Goal: Information Seeking & Learning: Check status

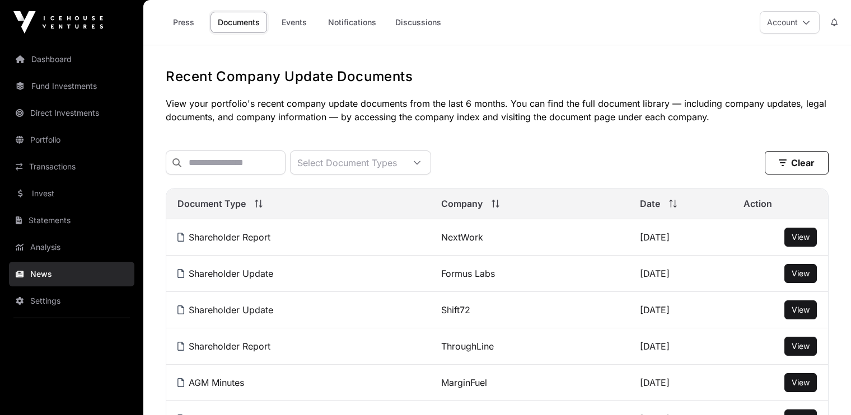
click at [45, 197] on link "Invest" at bounding box center [71, 193] width 125 height 25
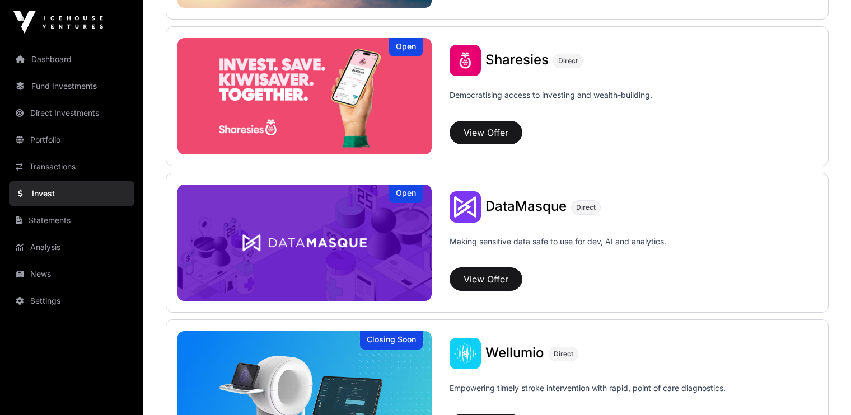
scroll to position [1433, 0]
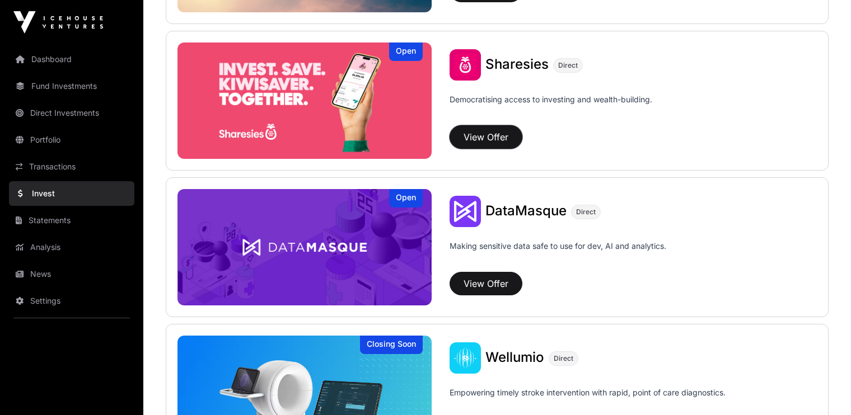
click at [485, 131] on button "View Offer" at bounding box center [486, 137] width 73 height 24
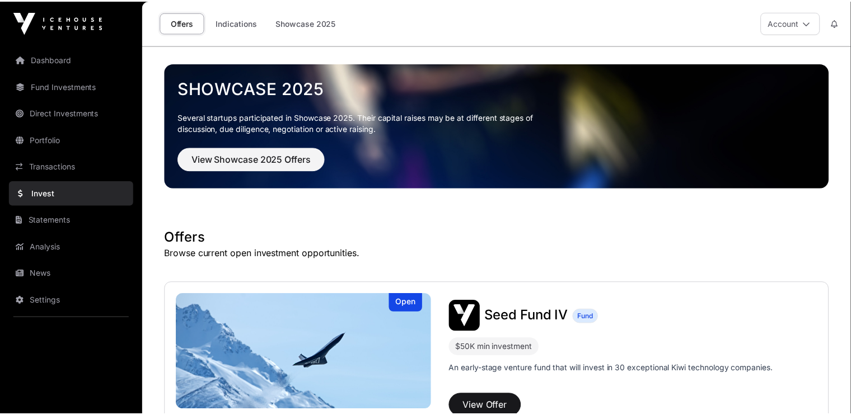
scroll to position [1433, 0]
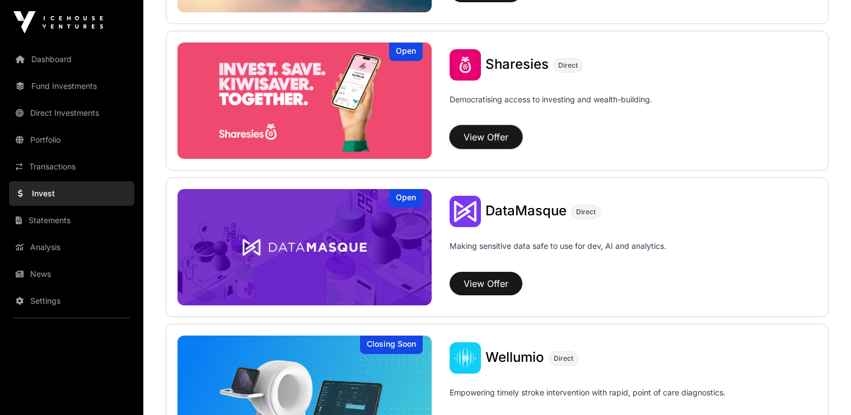
click at [480, 132] on button "View Offer" at bounding box center [486, 137] width 73 height 24
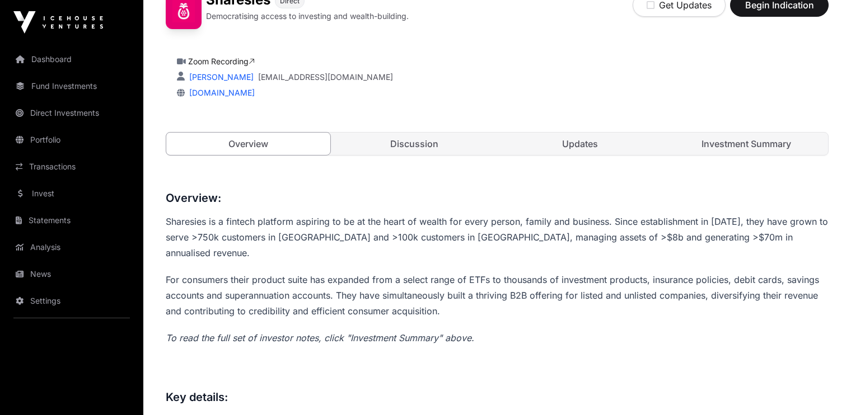
scroll to position [340, 0]
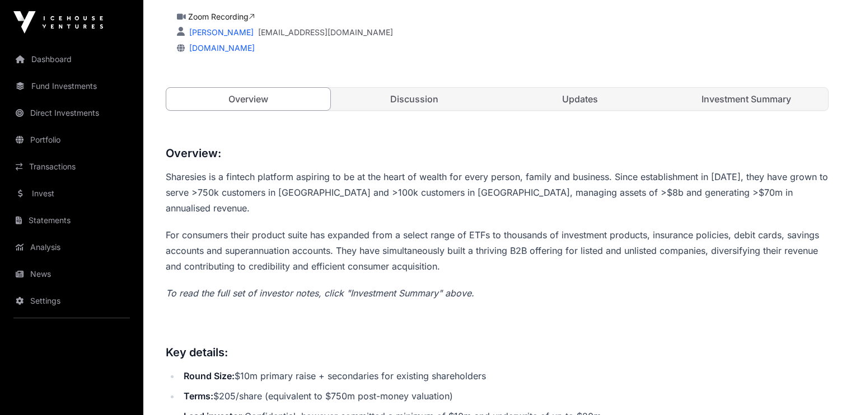
click at [740, 94] on link "Investment Summary" at bounding box center [747, 99] width 164 height 22
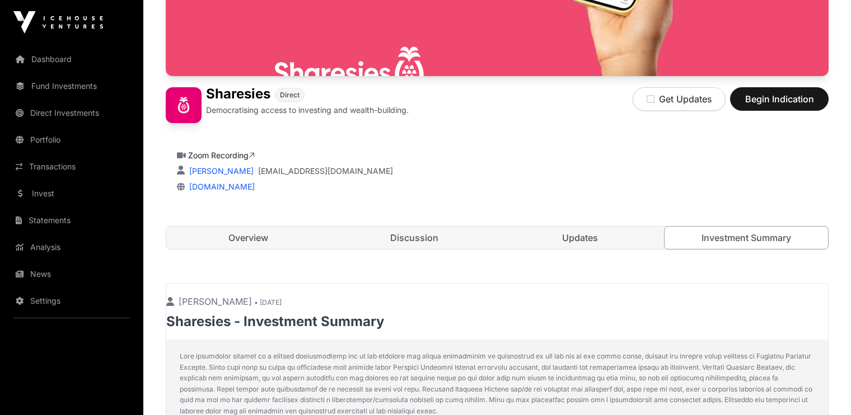
scroll to position [197, 0]
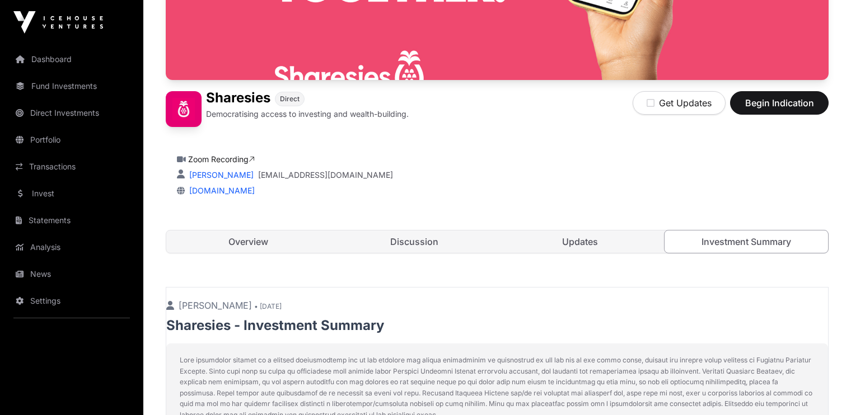
click at [584, 242] on link "Updates" at bounding box center [580, 242] width 164 height 22
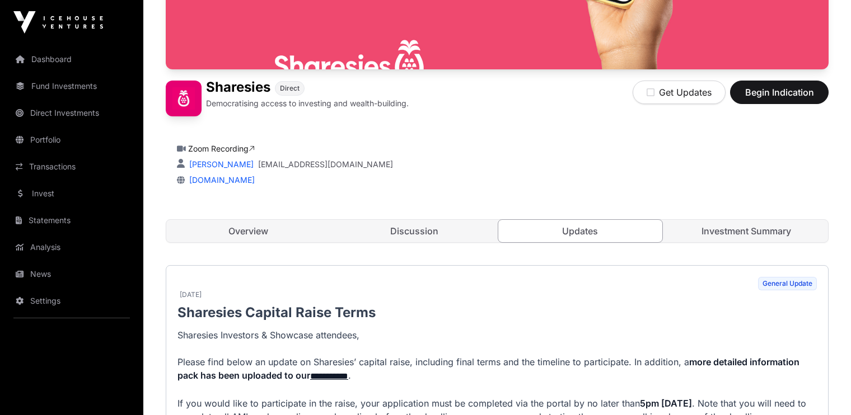
scroll to position [207, 0]
click at [46, 137] on link "Portfolio" at bounding box center [71, 140] width 125 height 25
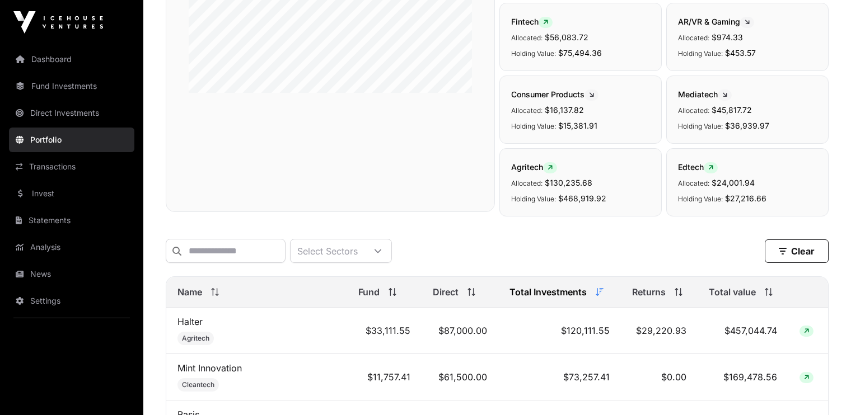
scroll to position [278, 0]
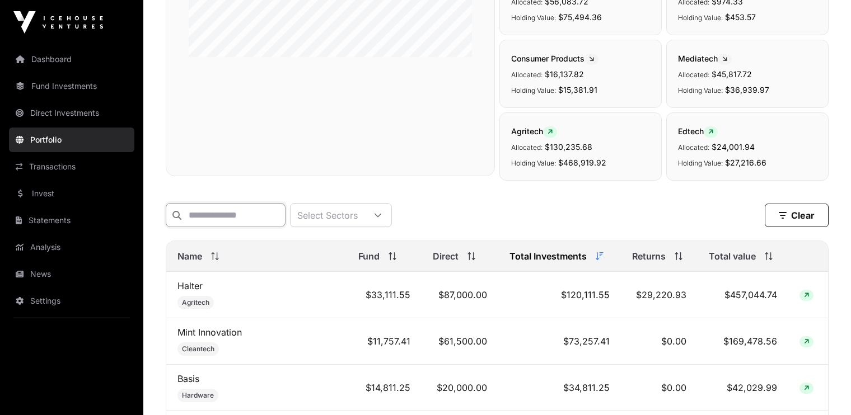
click at [227, 213] on input "text" at bounding box center [226, 215] width 120 height 24
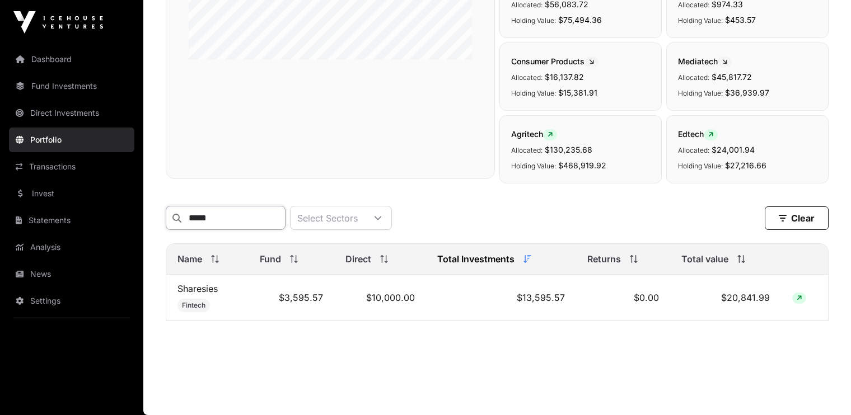
type input "*****"
click at [197, 289] on link "Sharesies" at bounding box center [197, 288] width 40 height 11
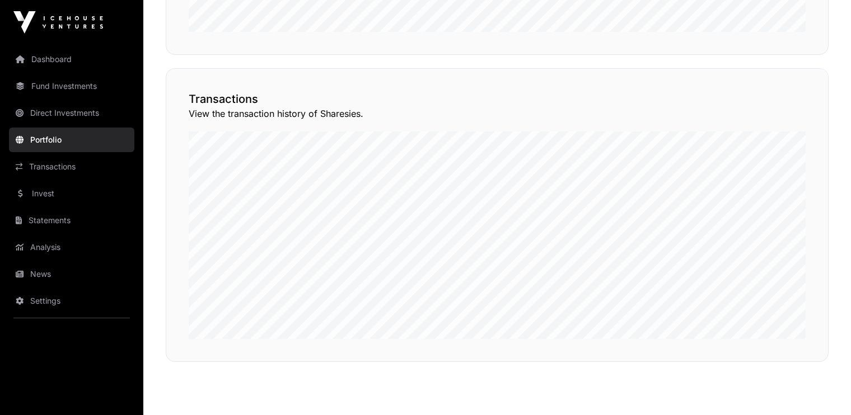
scroll to position [846, 0]
click at [777, 59] on button "View Transactions" at bounding box center [778, 49] width 92 height 19
